Goal: Entertainment & Leisure: Consume media (video, audio)

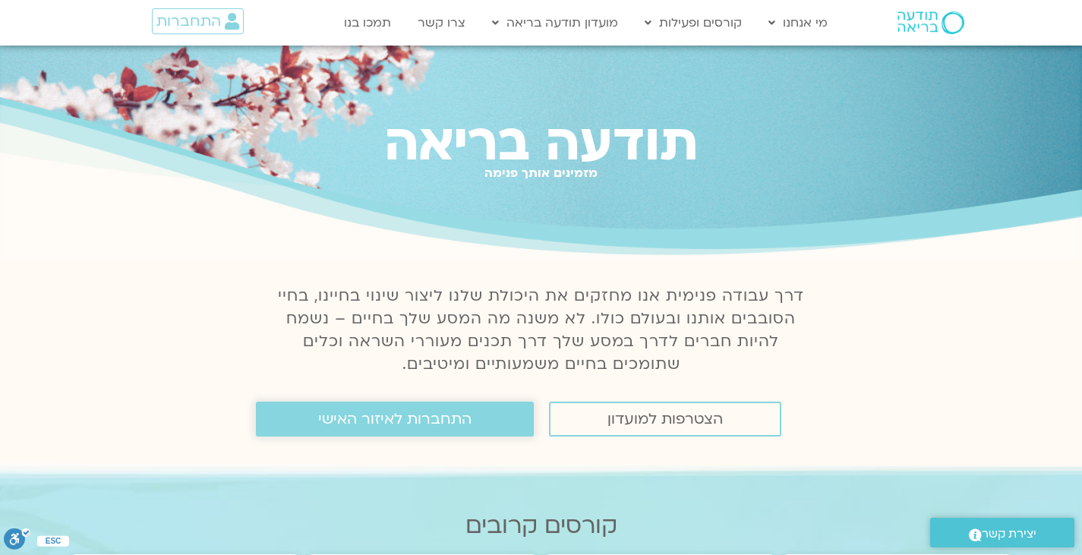
click at [340, 422] on span "התחברות לאיזור האישי" at bounding box center [394, 419] width 153 height 17
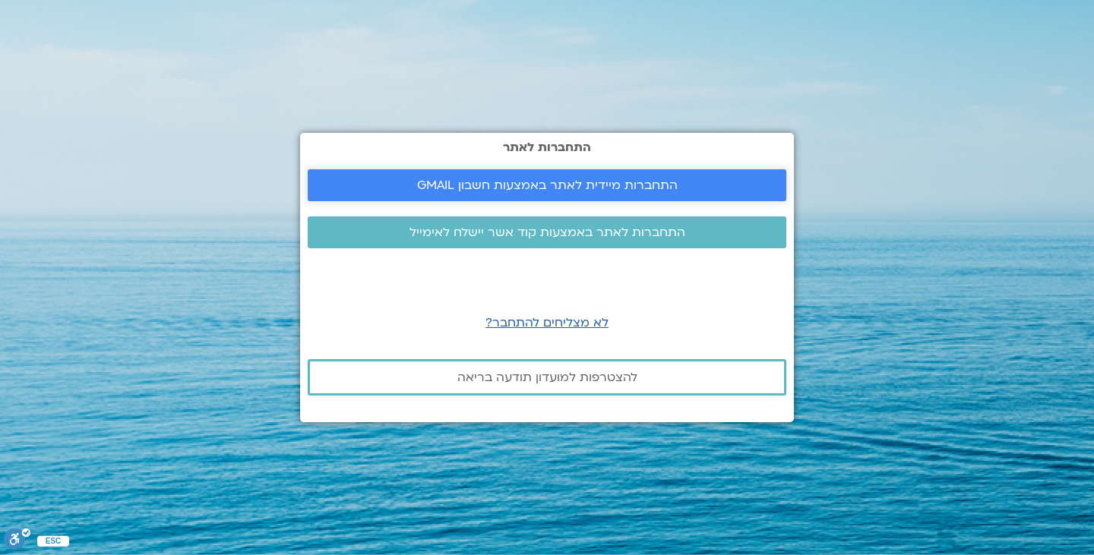
click at [502, 189] on span "התחברות מיידית לאתר באמצעות חשבון GMAIL" at bounding box center [547, 186] width 261 height 14
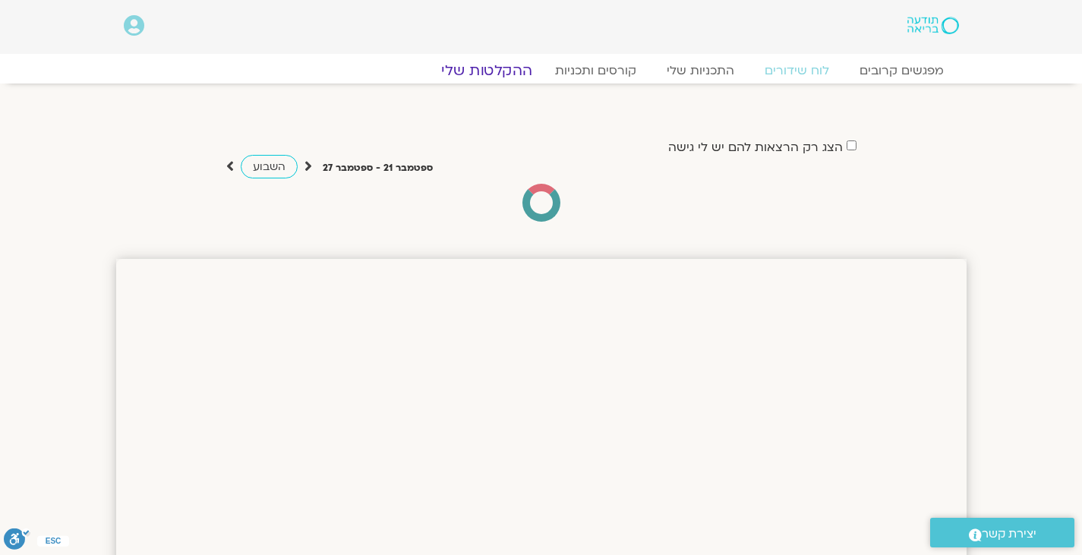
click at [506, 75] on link "ההקלטות שלי" at bounding box center [487, 71] width 128 height 18
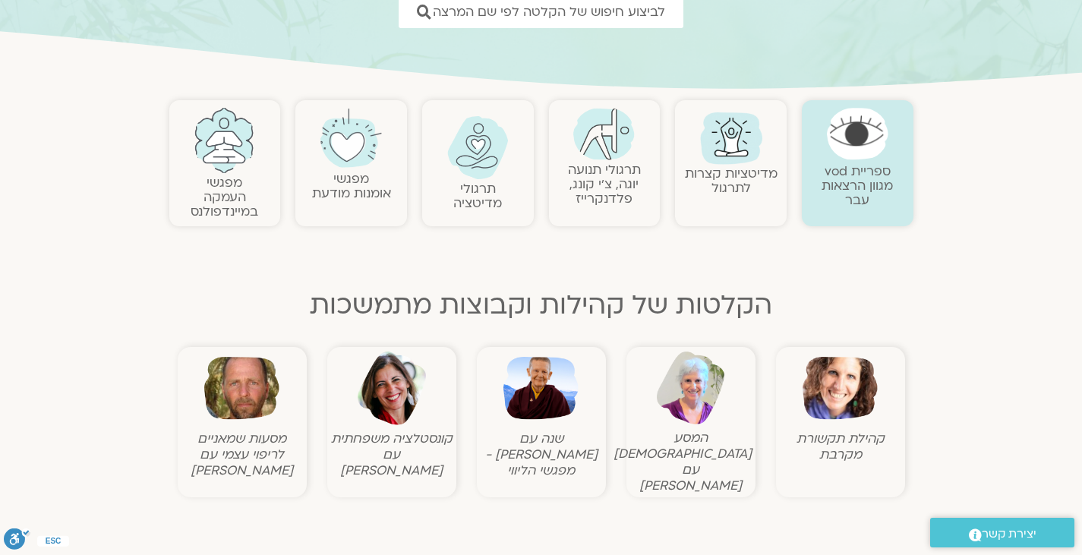
scroll to position [296, 0]
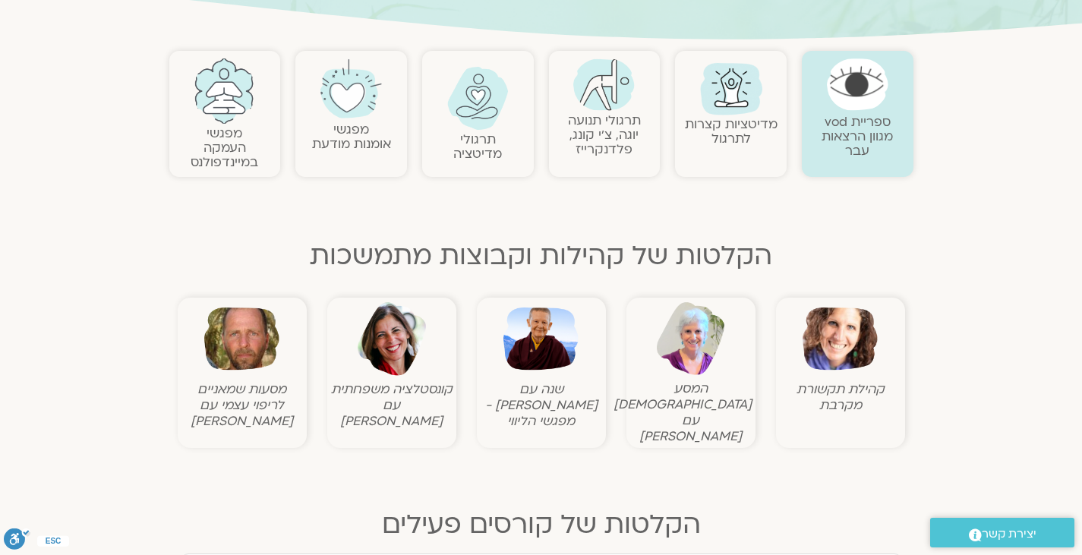
click at [611, 95] on img at bounding box center [604, 84] width 62 height 52
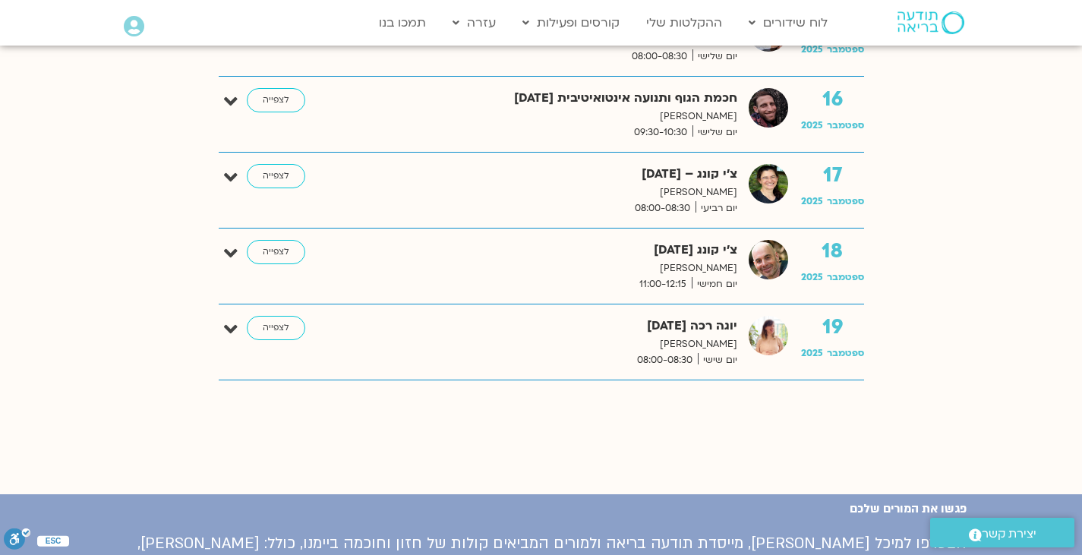
scroll to position [1771, 0]
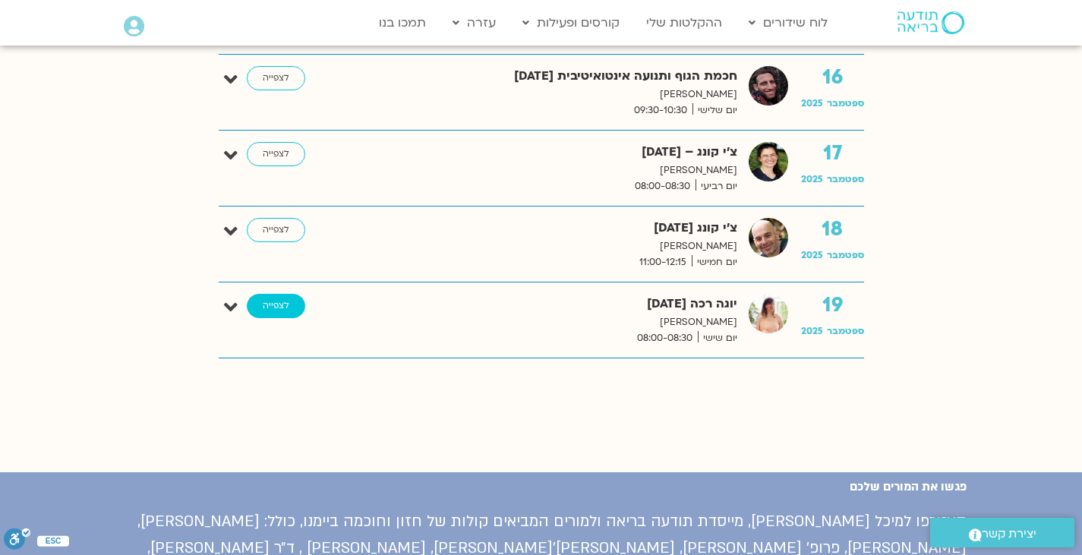
click at [273, 314] on link "לצפייה" at bounding box center [276, 306] width 58 height 24
